Goal: Obtain resource: Download file/media

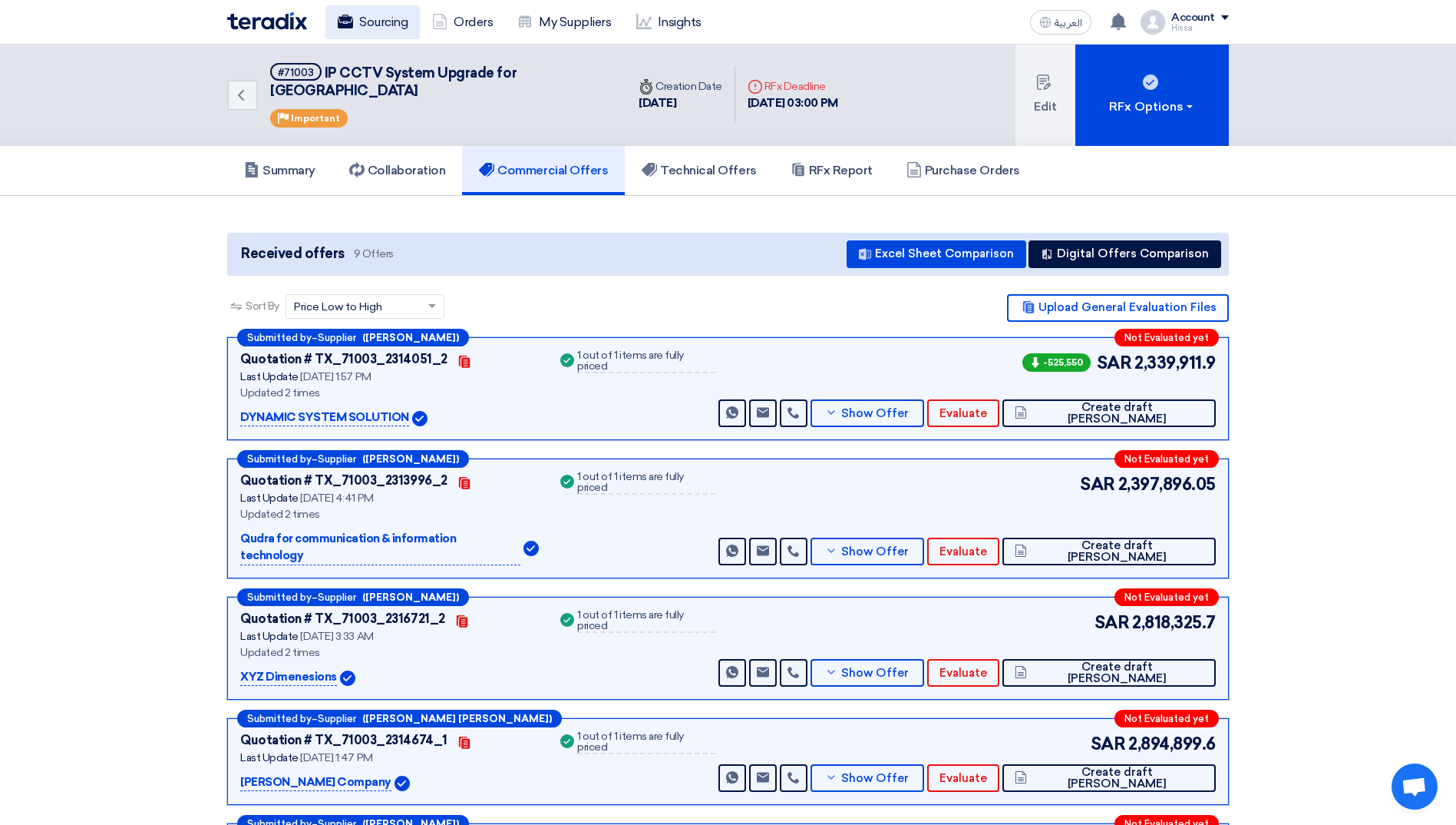
click at [384, 19] on link "Sourcing" at bounding box center [373, 23] width 94 height 34
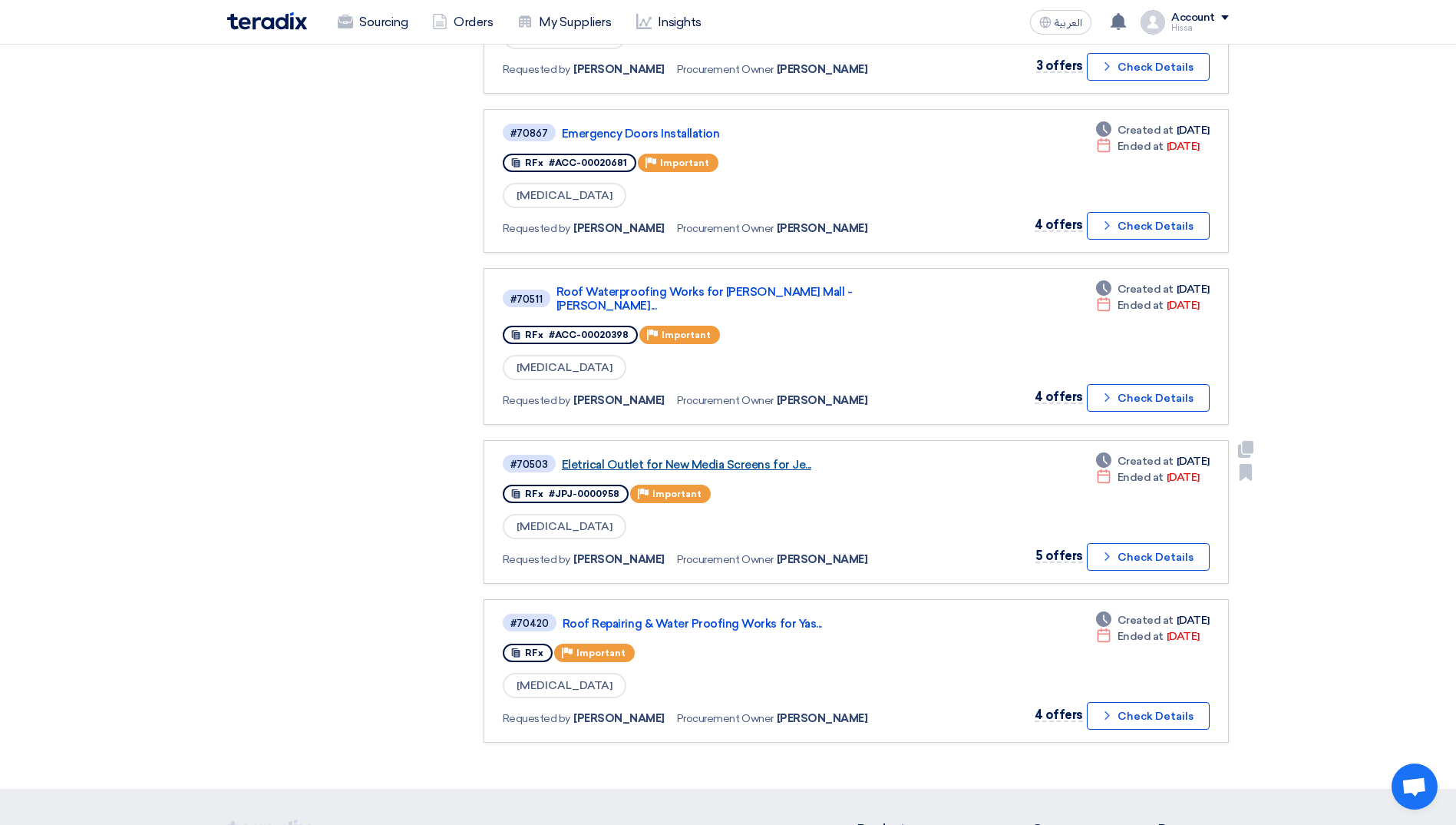
scroll to position [768, 0]
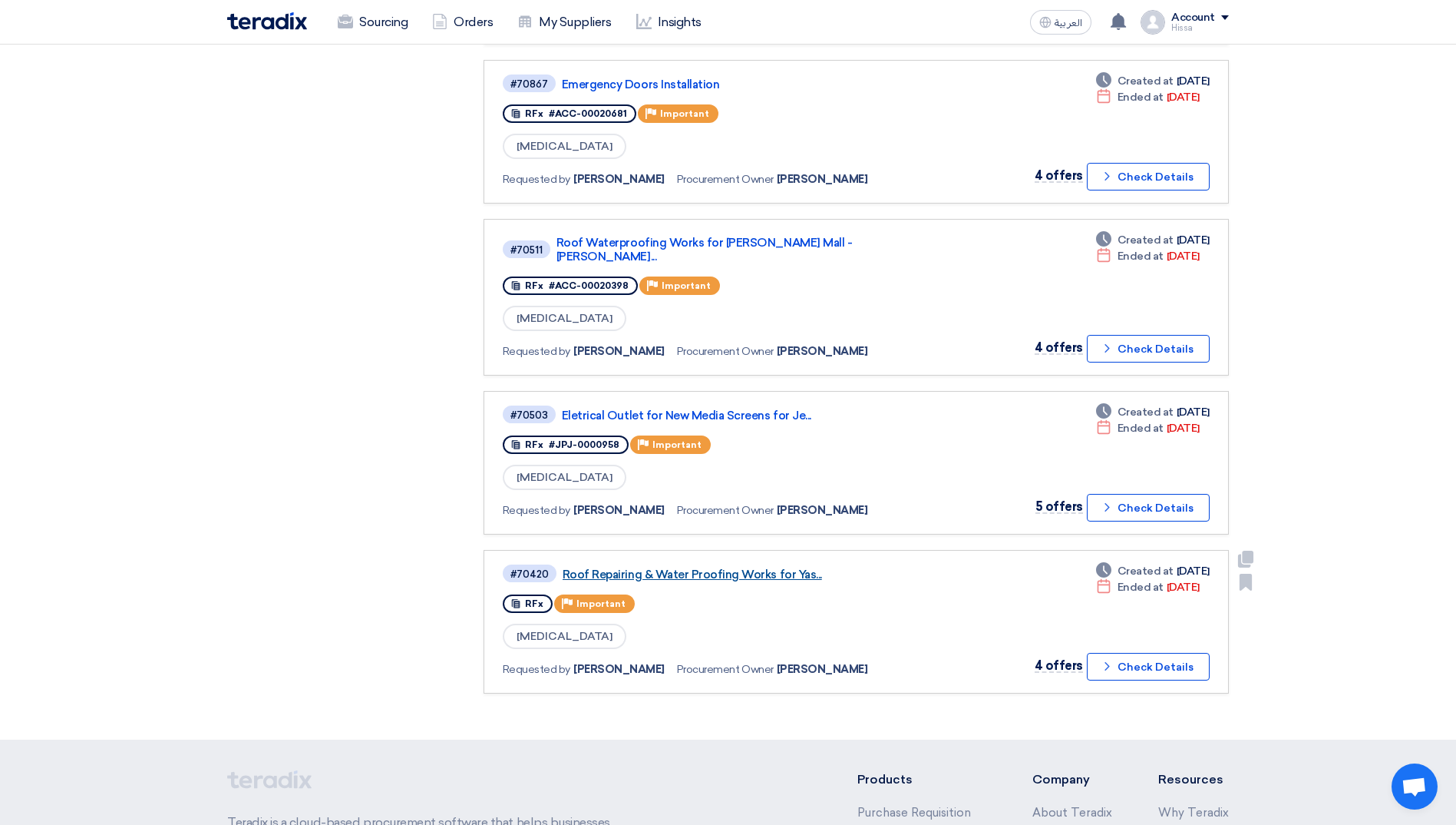
click at [713, 567] on link "Roof Repairing & Water Proofing Works for Yas..." at bounding box center [754, 574] width 384 height 14
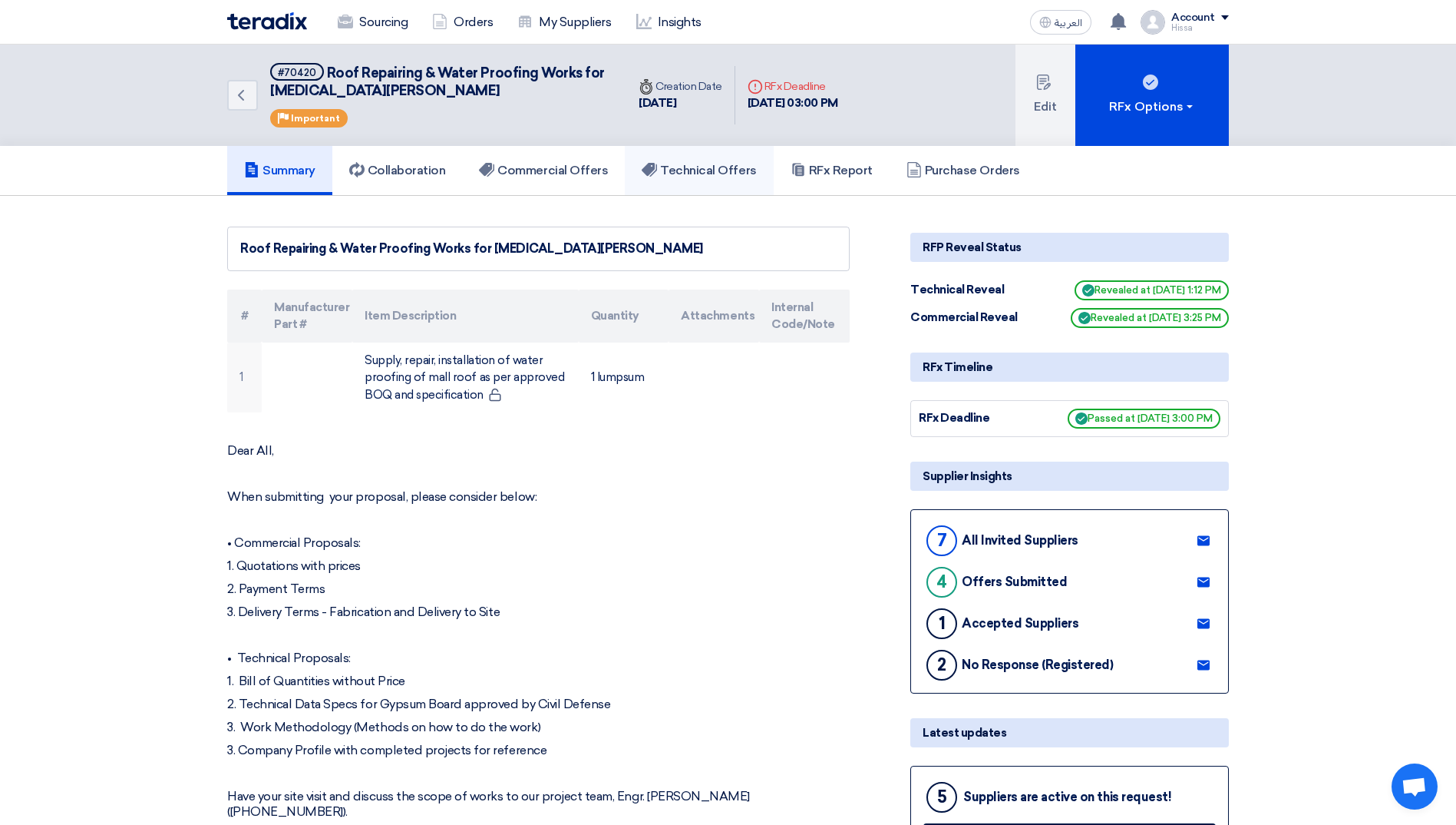
click at [723, 174] on h5 "Technical Offers" at bounding box center [698, 170] width 114 height 15
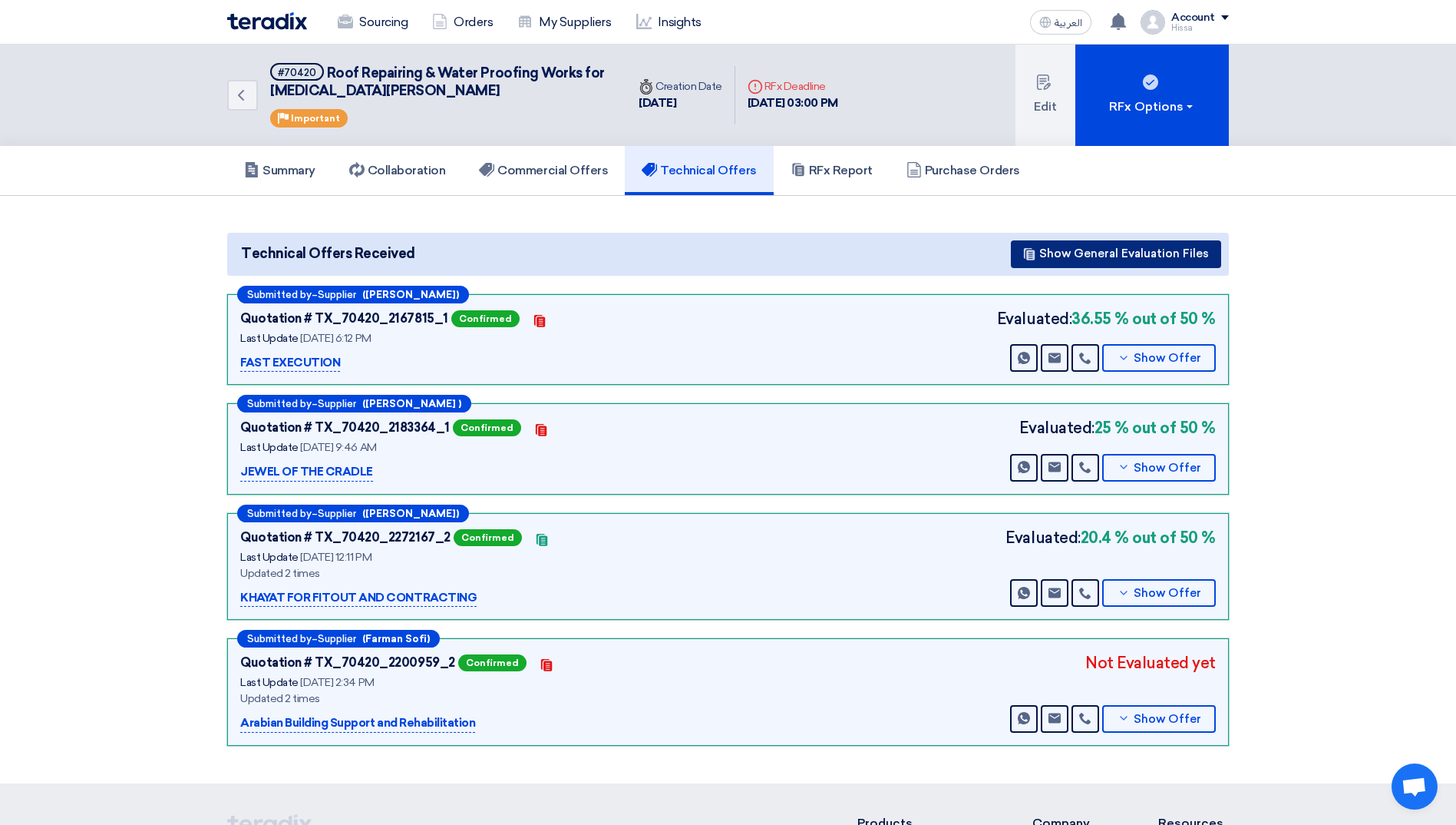
click at [1136, 253] on button "Show General Evaluation Files" at bounding box center [1115, 254] width 210 height 27
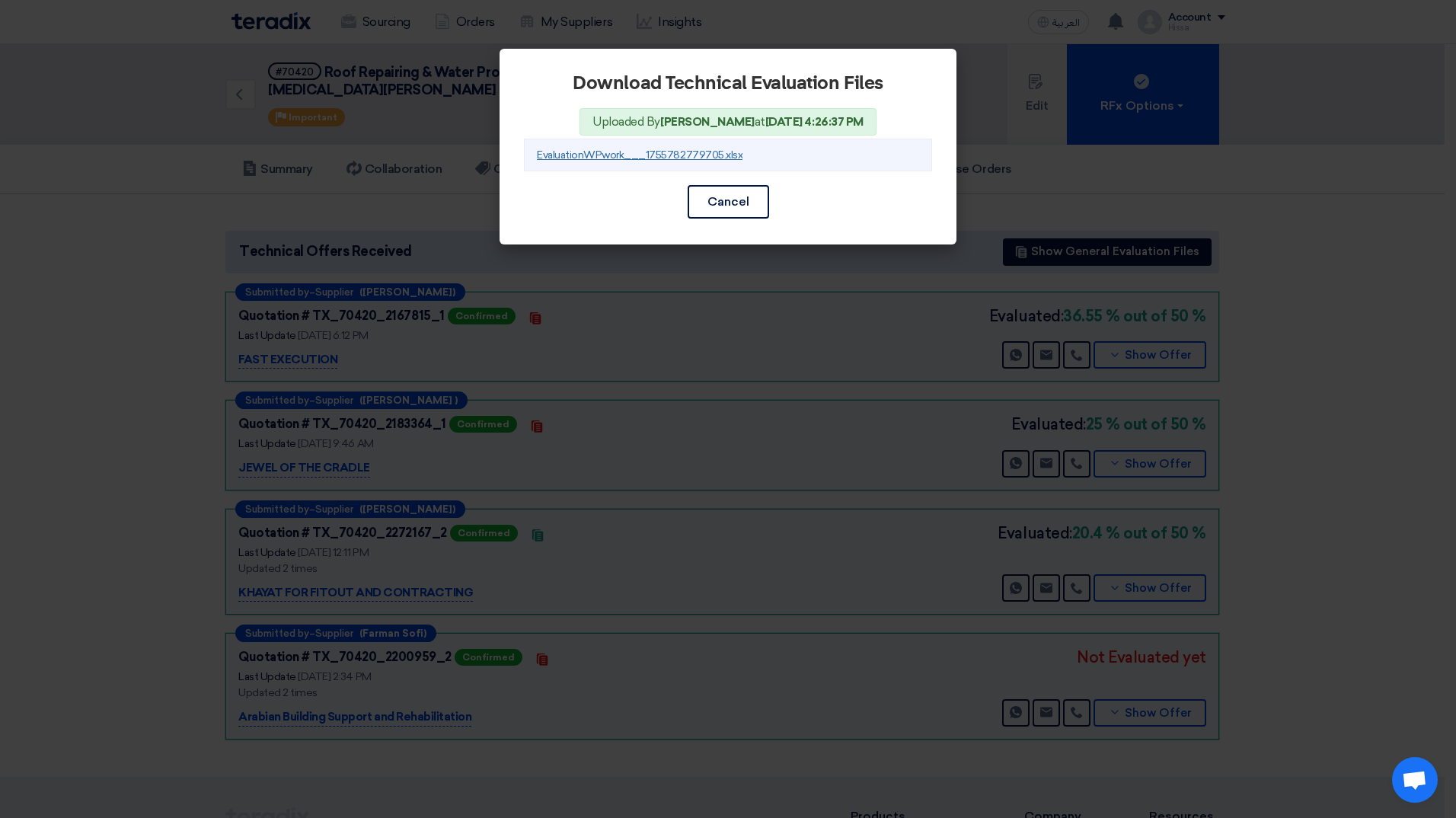
click at [590, 153] on link "EvaluationWPwork___1755782779705.xlsx" at bounding box center [640, 155] width 206 height 13
